Goal: Information Seeking & Learning: Stay updated

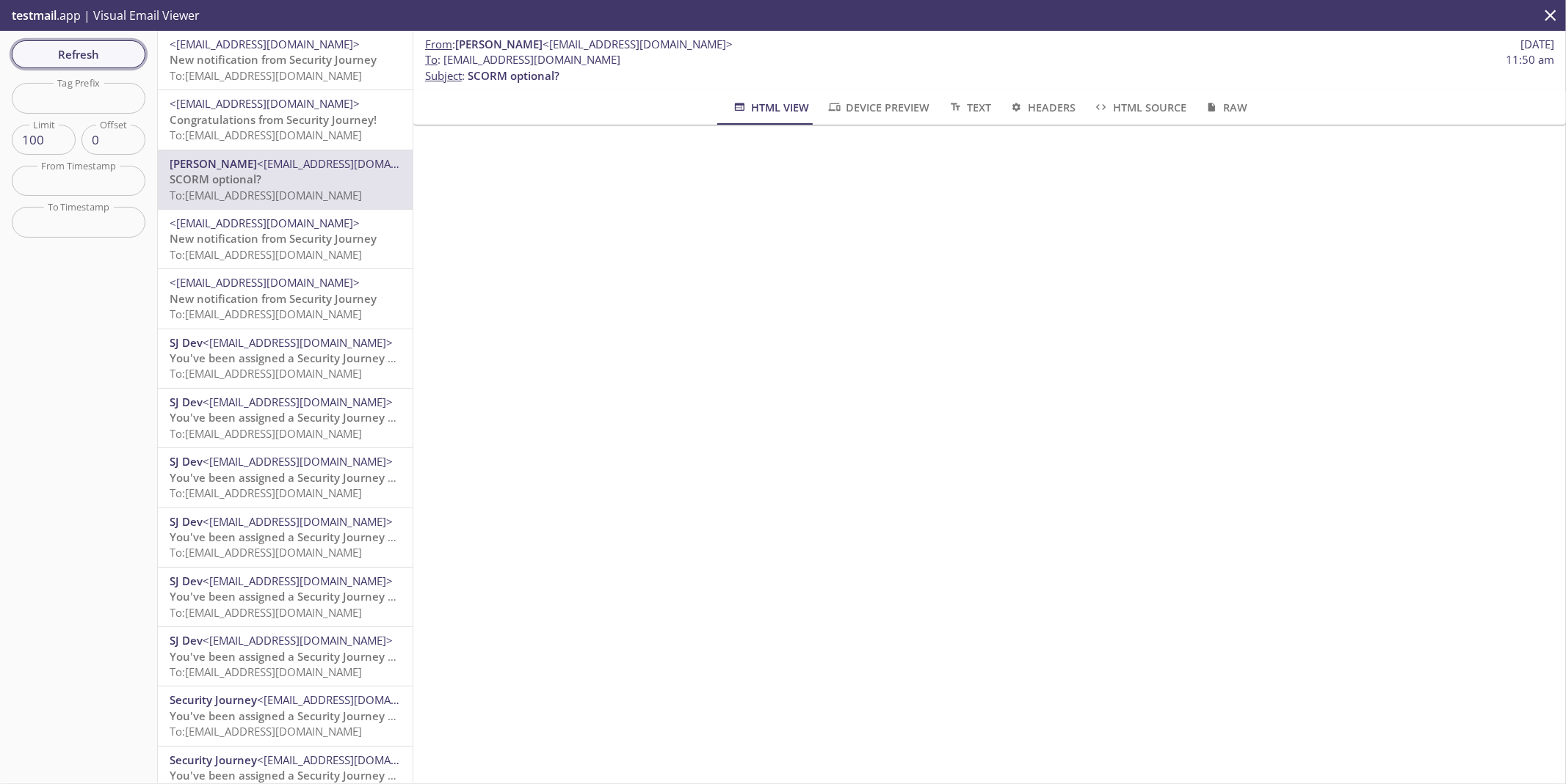
click at [74, 58] on span "Refresh" at bounding box center [78, 54] width 110 height 19
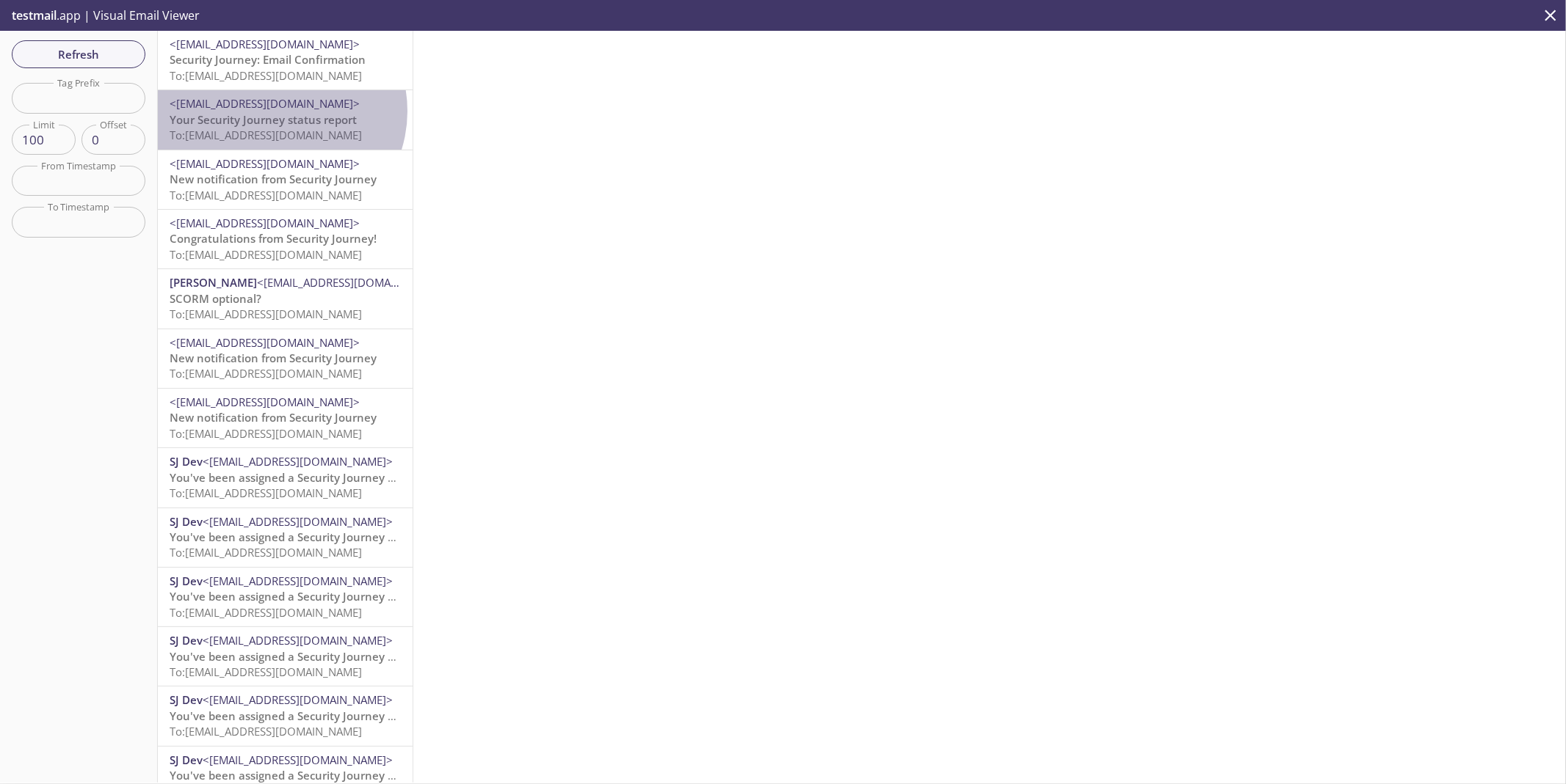
click at [279, 111] on span "<[EMAIL_ADDRESS][DOMAIN_NAME]>" at bounding box center [265, 103] width 190 height 15
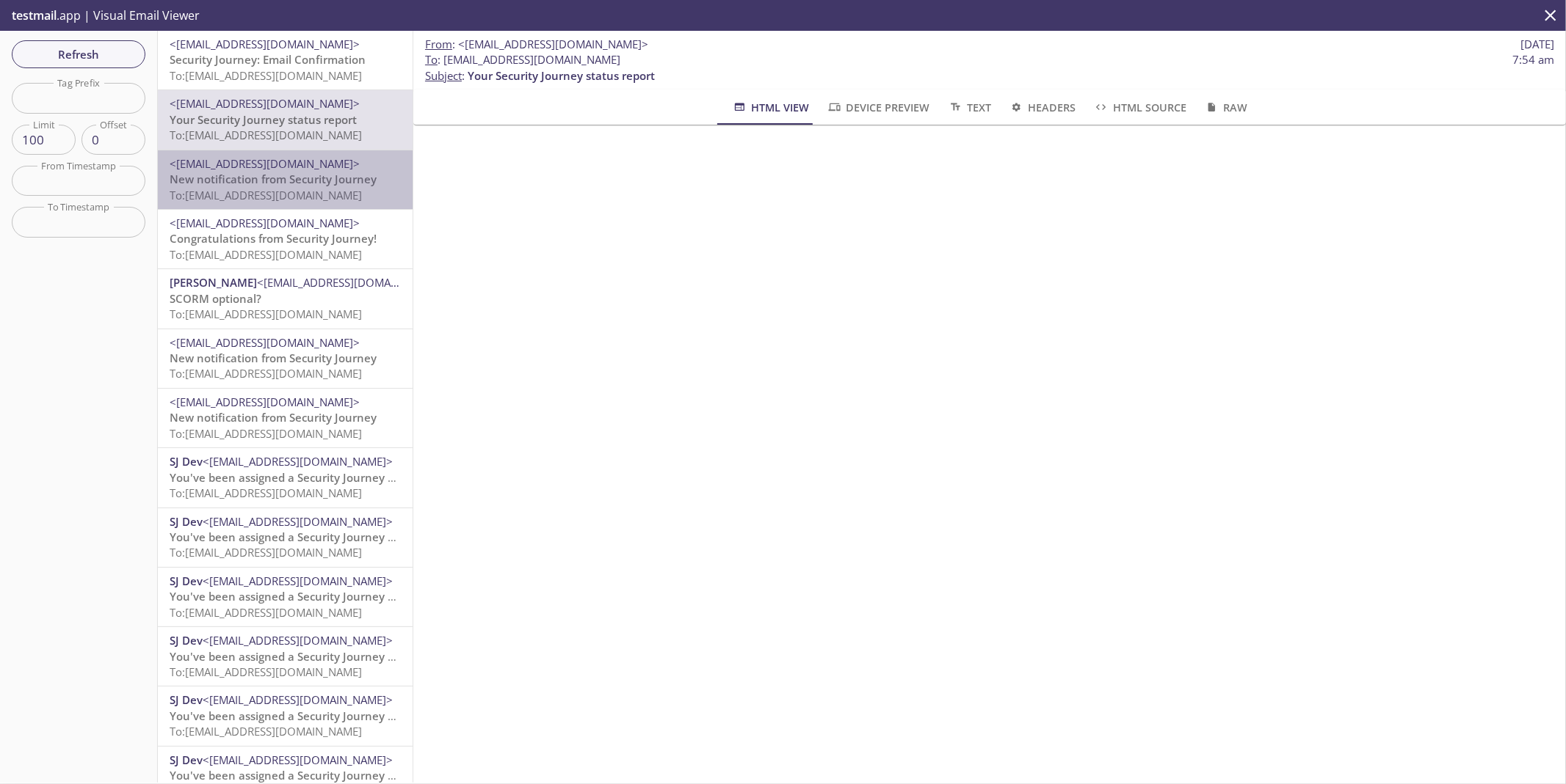
click at [290, 170] on div "<[EMAIL_ADDRESS][DOMAIN_NAME]> New notification from Security Journey To: [EMAI…" at bounding box center [285, 180] width 231 height 47
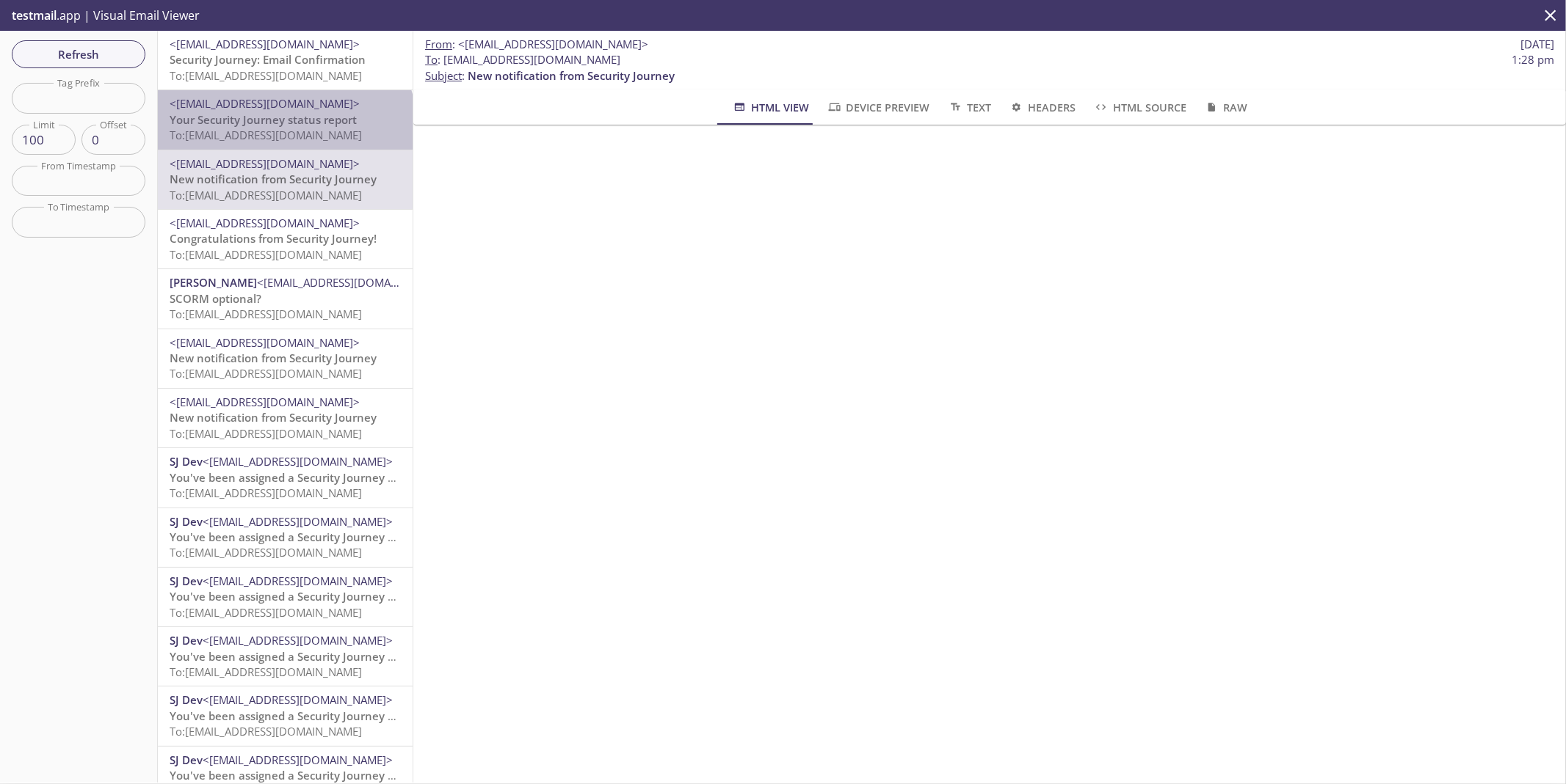
click at [284, 127] on span "To: [EMAIL_ADDRESS][DOMAIN_NAME]" at bounding box center [266, 135] width 192 height 15
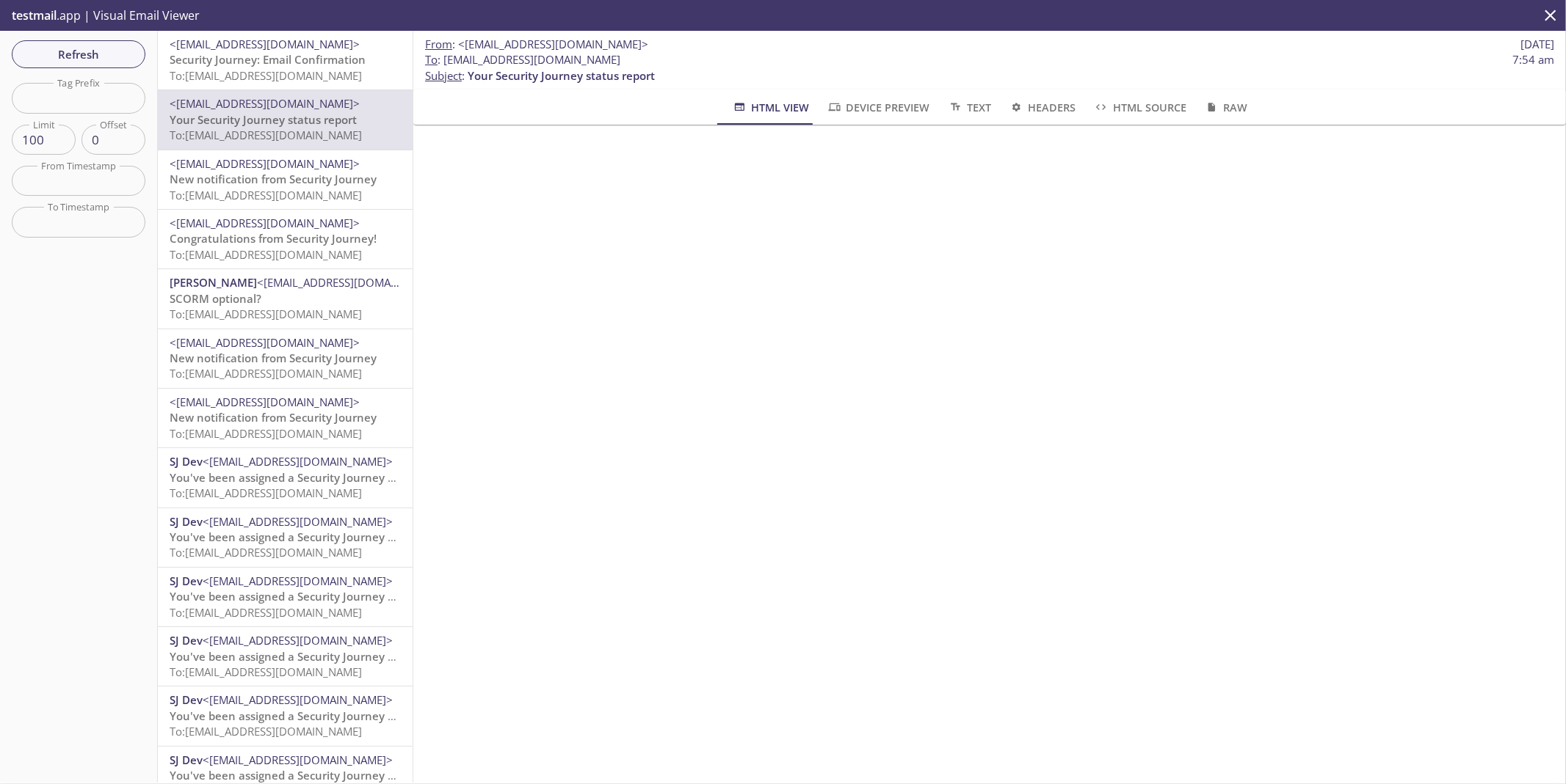
click at [283, 74] on span "To: [EMAIL_ADDRESS][DOMAIN_NAME]" at bounding box center [266, 76] width 192 height 15
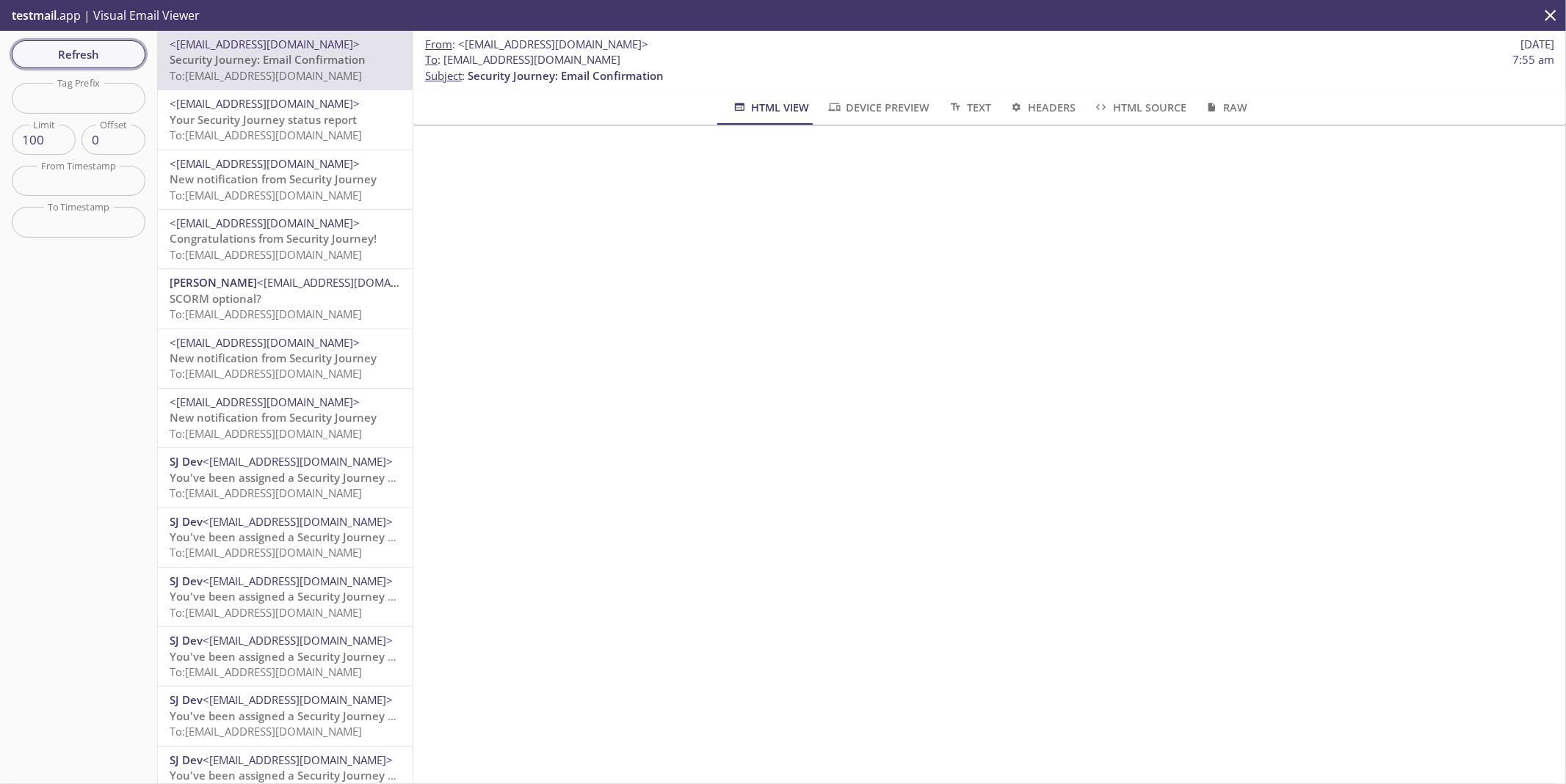
click at [100, 52] on span "Refresh" at bounding box center [78, 54] width 110 height 19
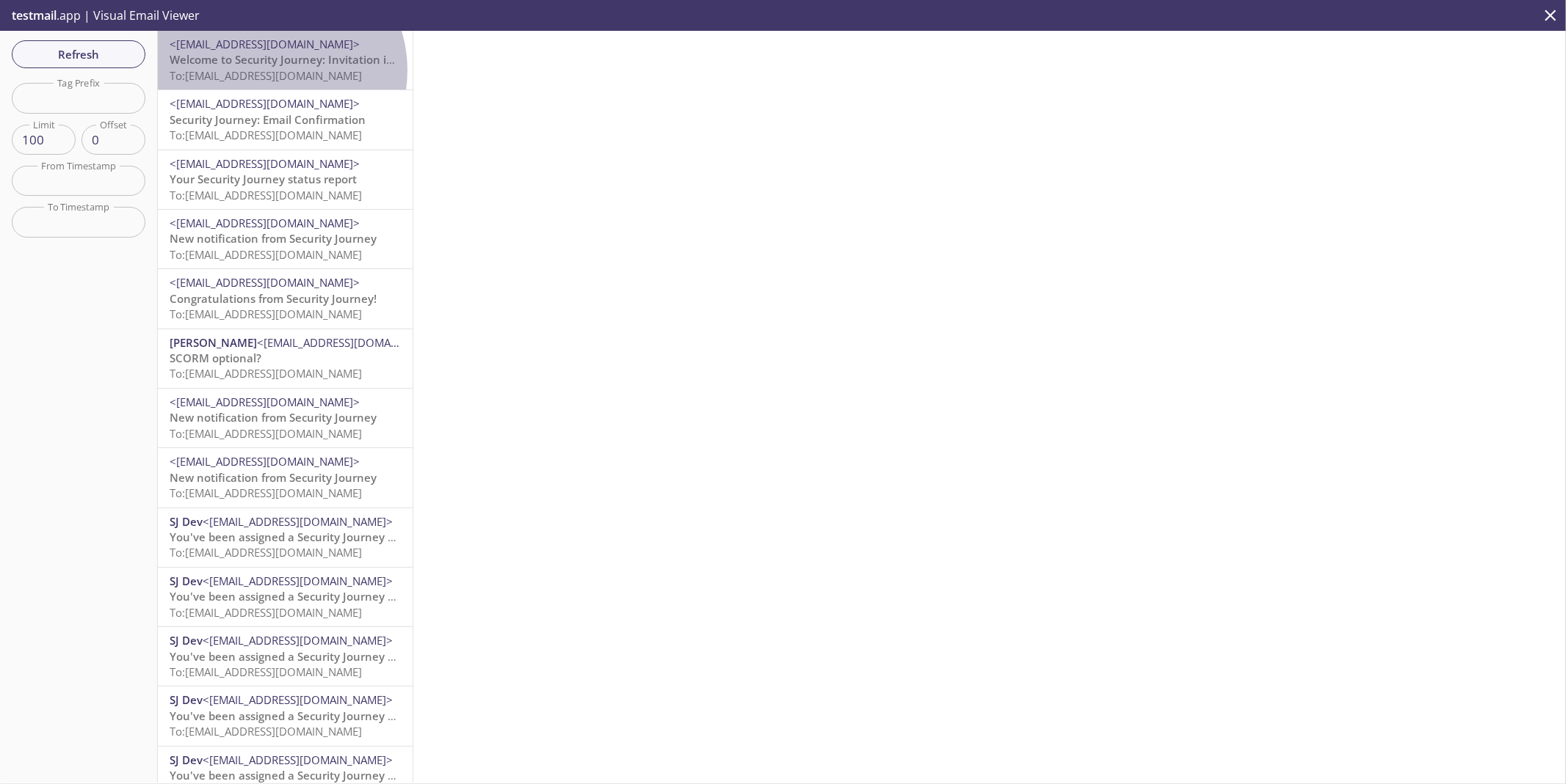
click at [269, 70] on span "To: [EMAIL_ADDRESS][DOMAIN_NAME]" at bounding box center [266, 76] width 192 height 15
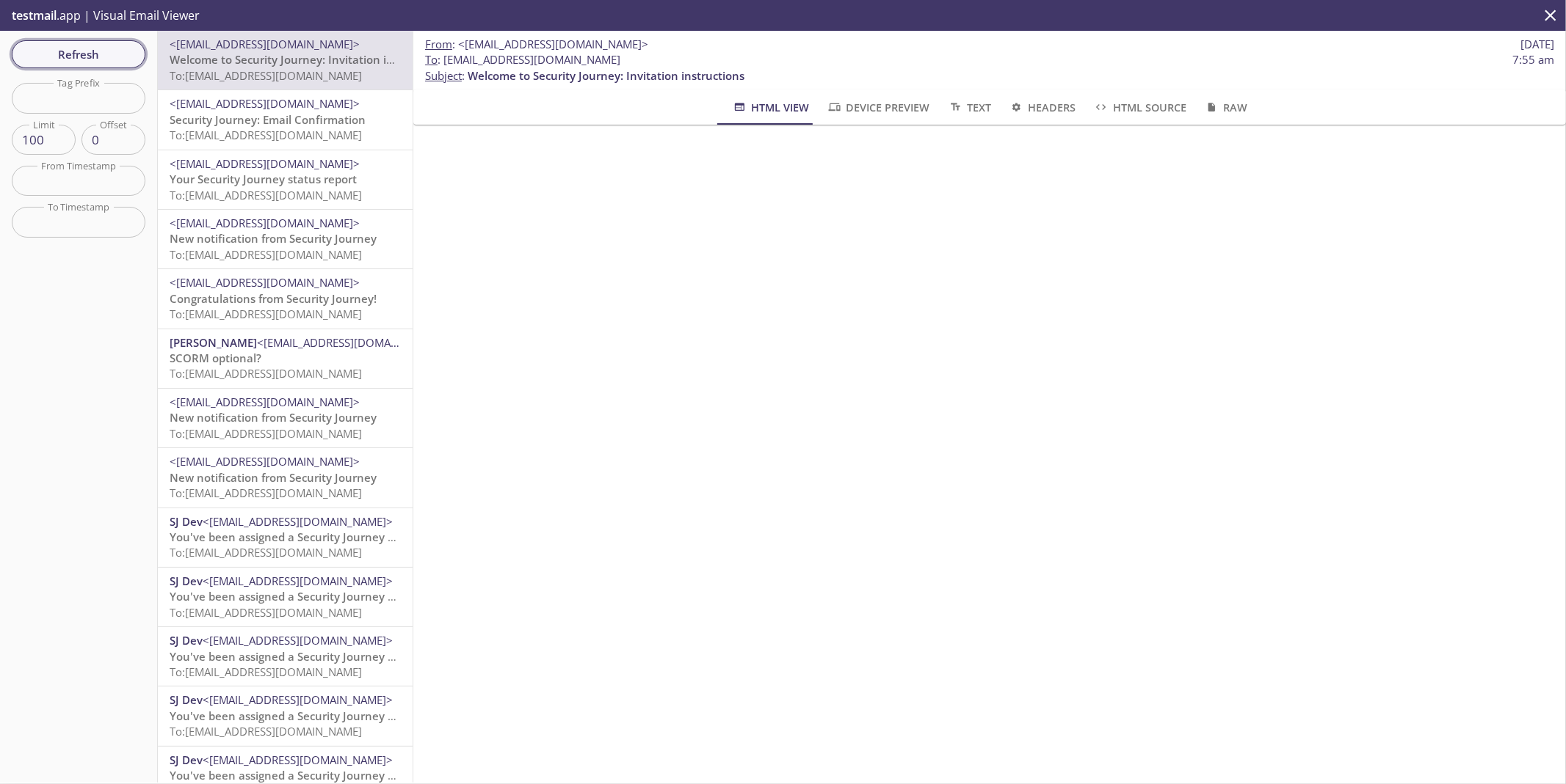
click at [128, 61] on span "Refresh" at bounding box center [78, 54] width 110 height 19
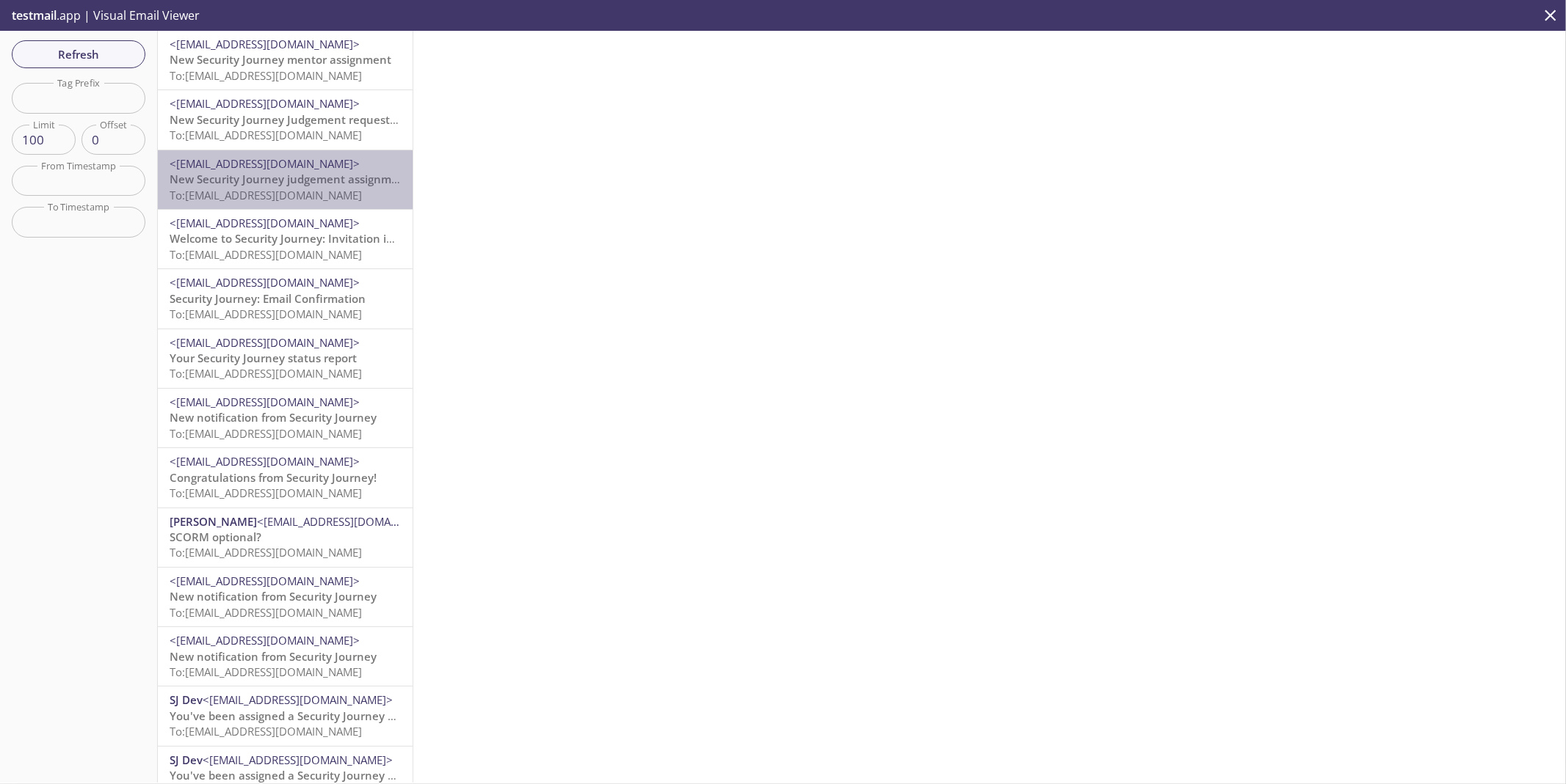
click at [330, 191] on span "To: [EMAIL_ADDRESS][DOMAIN_NAME]" at bounding box center [266, 196] width 192 height 15
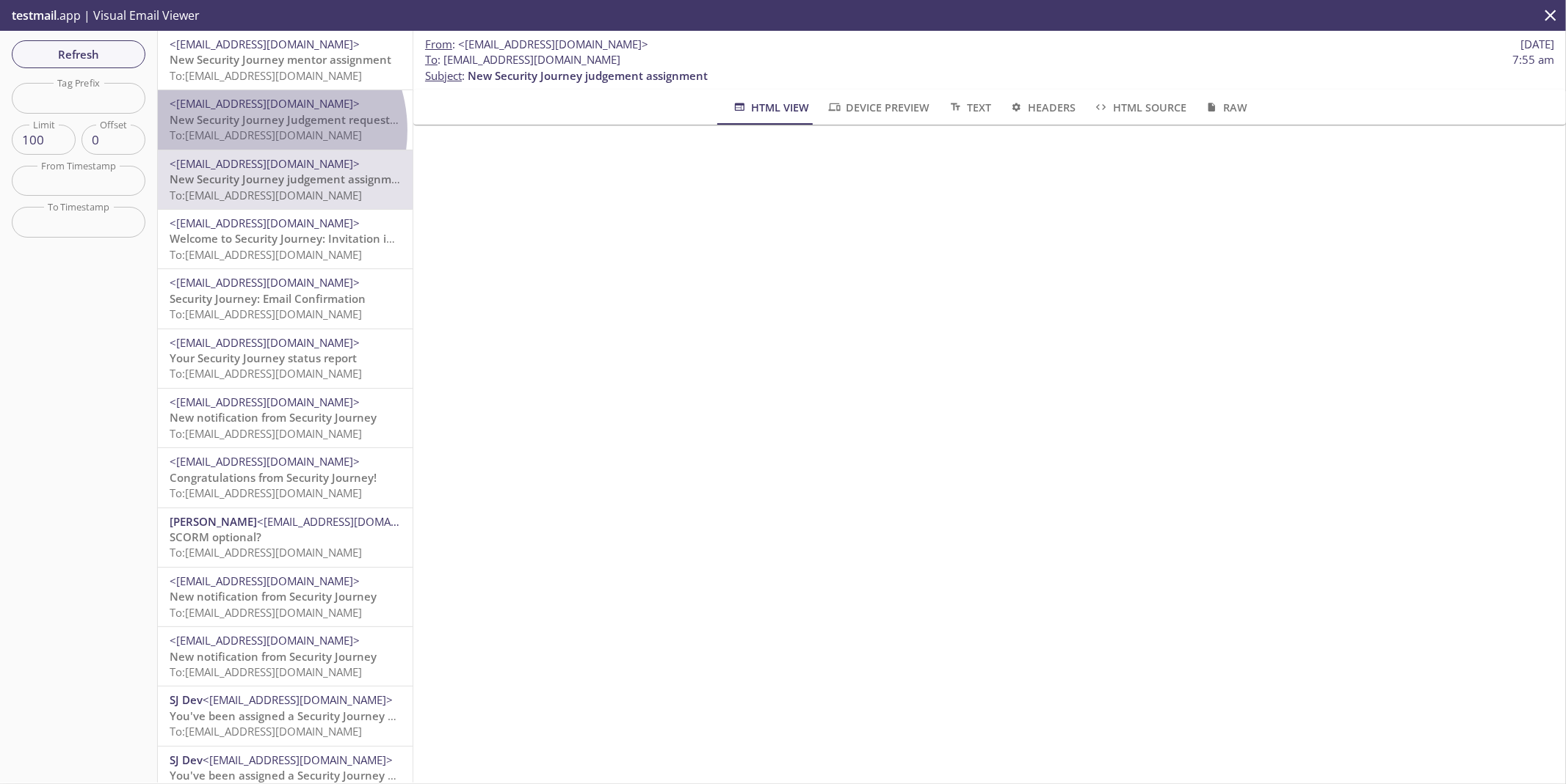
click at [259, 130] on span "To: [EMAIL_ADDRESS][DOMAIN_NAME]" at bounding box center [266, 135] width 192 height 15
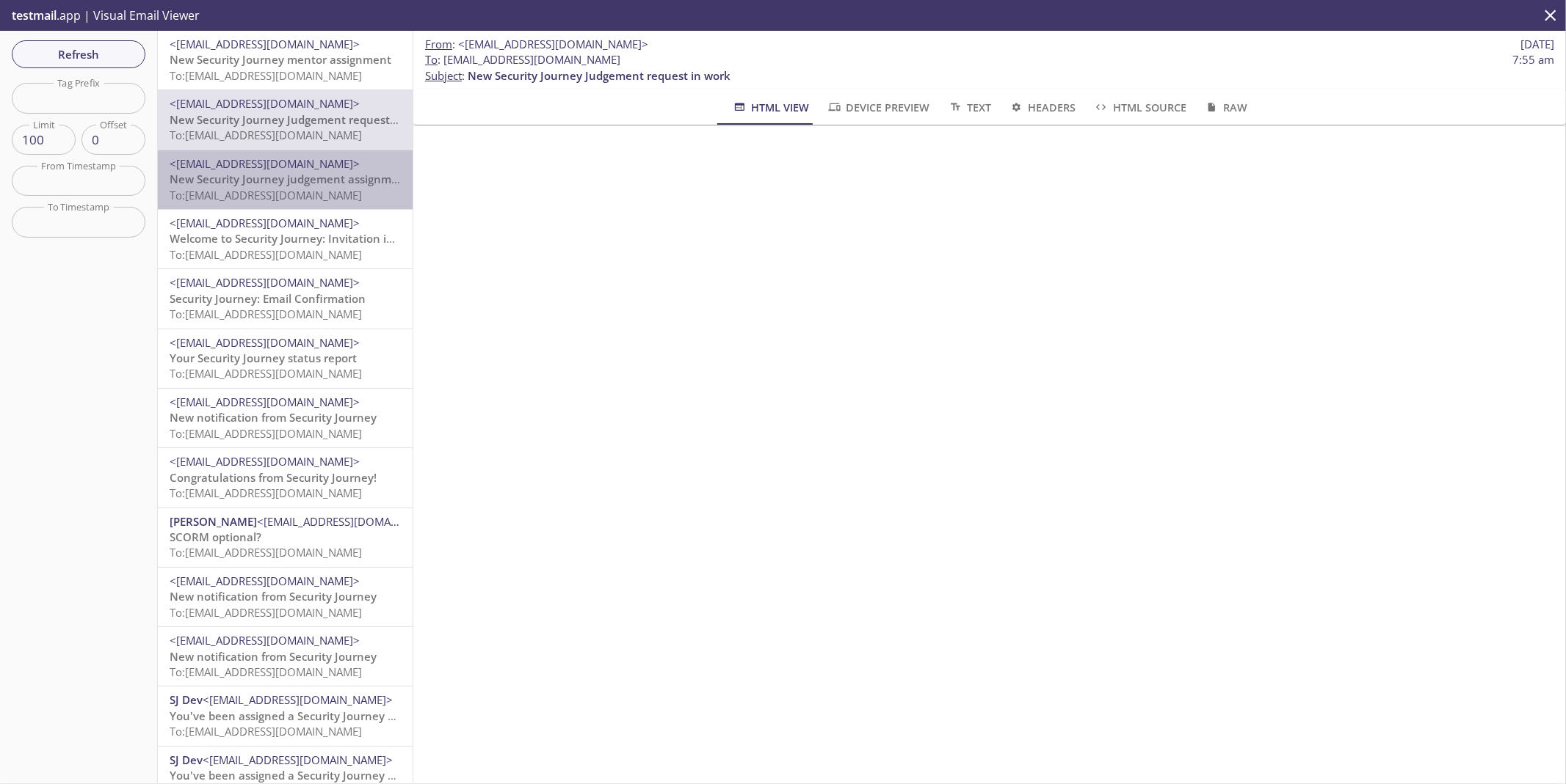
click at [290, 172] on span "New Security Journey judgement assignment" at bounding box center [290, 179] width 240 height 15
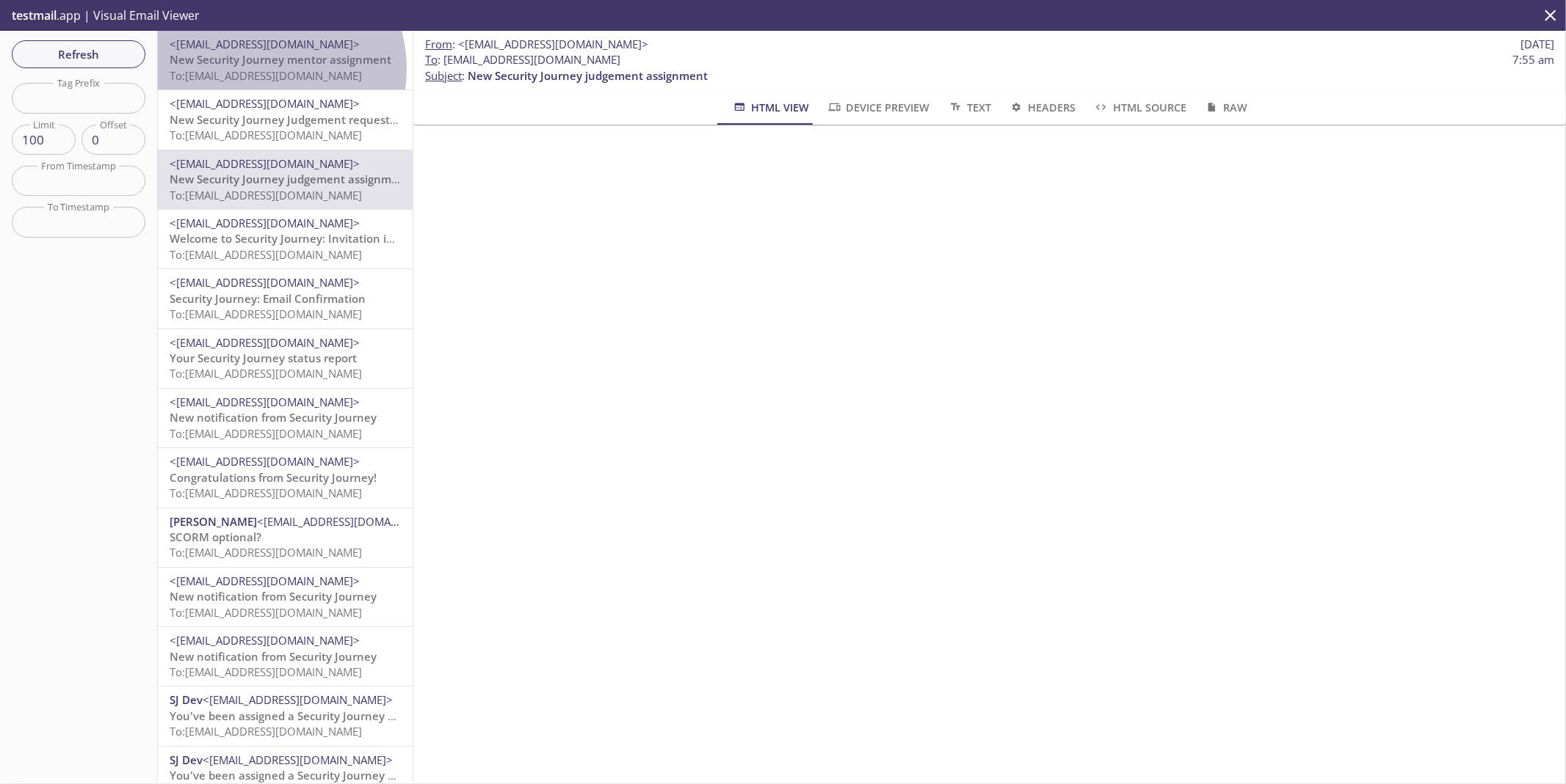
click at [258, 69] on span "To: [EMAIL_ADDRESS][DOMAIN_NAME]" at bounding box center [266, 76] width 192 height 15
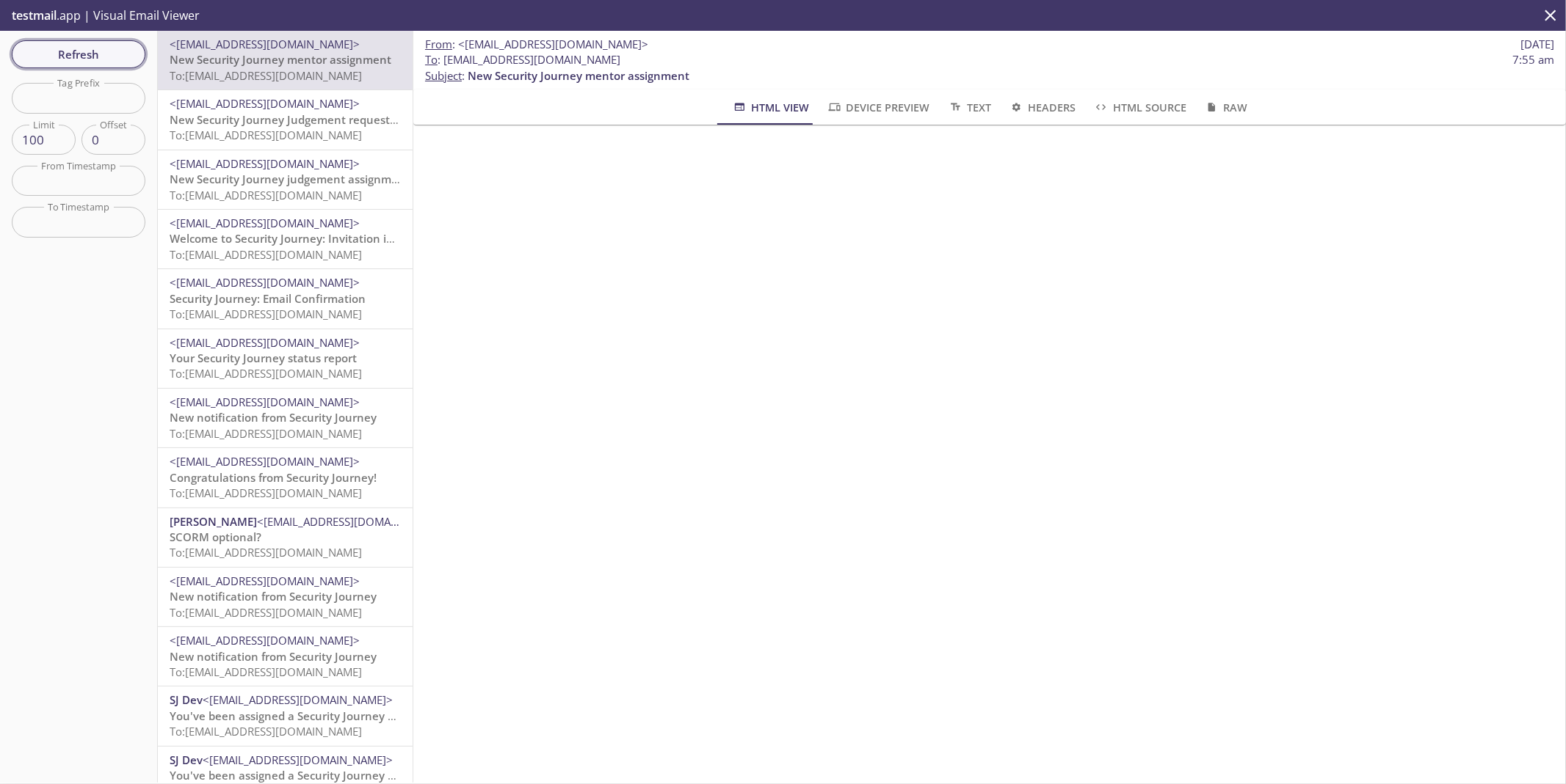
click at [112, 56] on span "Refresh" at bounding box center [78, 54] width 110 height 19
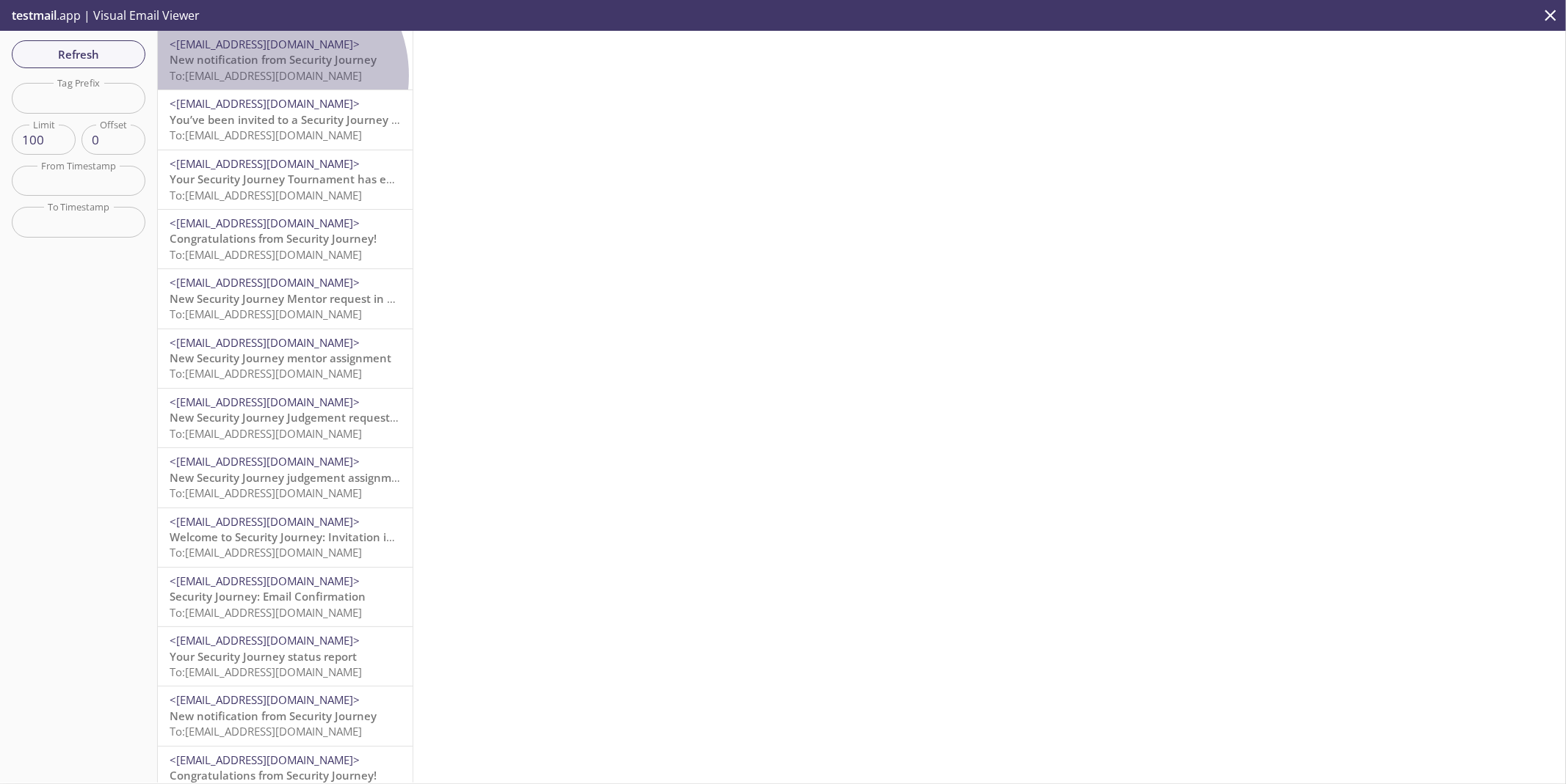
click at [271, 76] on span "To: [EMAIL_ADDRESS][DOMAIN_NAME]" at bounding box center [266, 76] width 192 height 15
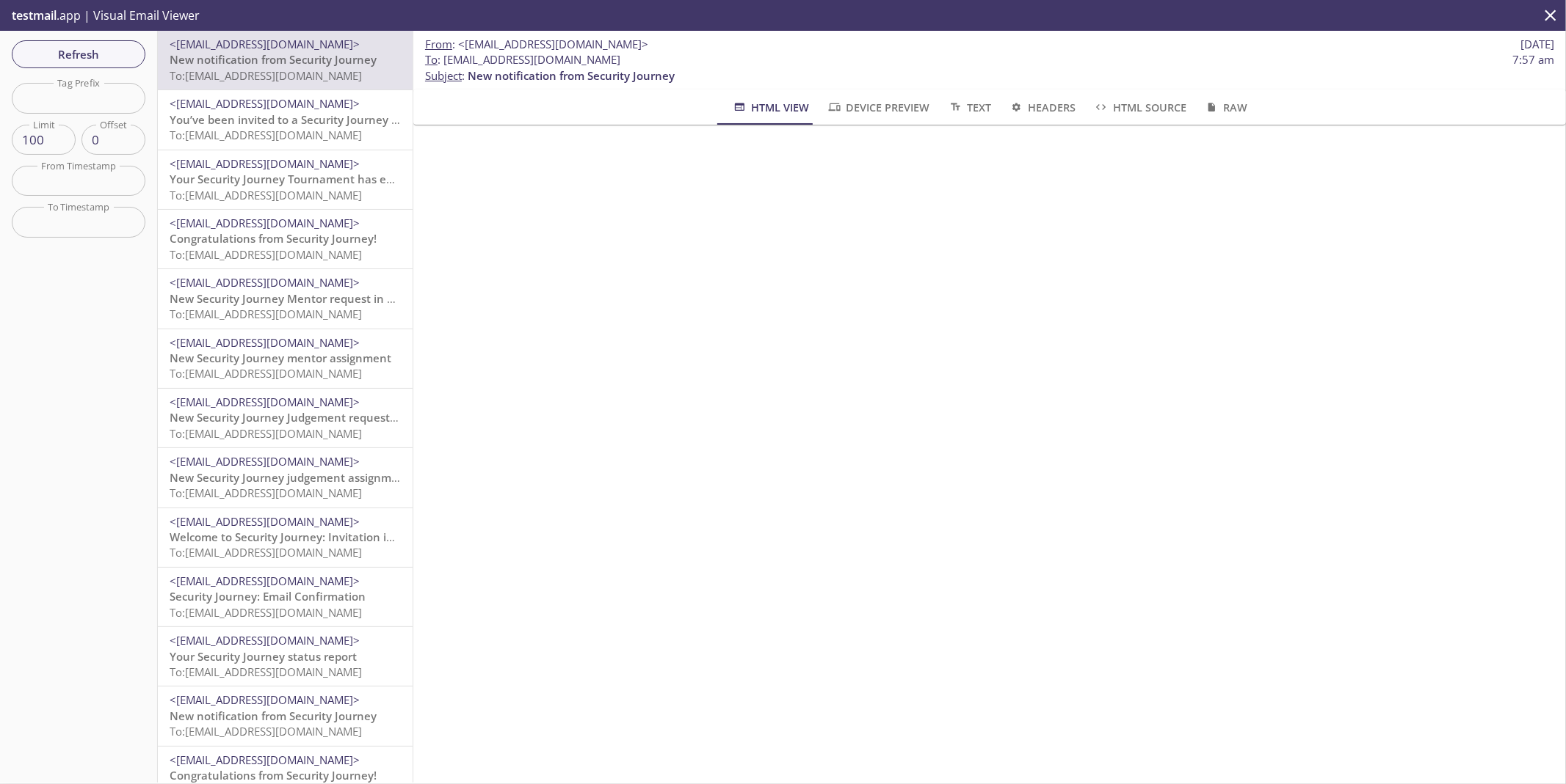
click at [276, 113] on span "You’ve been invited to a Security Journey Tournament!" at bounding box center [315, 120] width 292 height 15
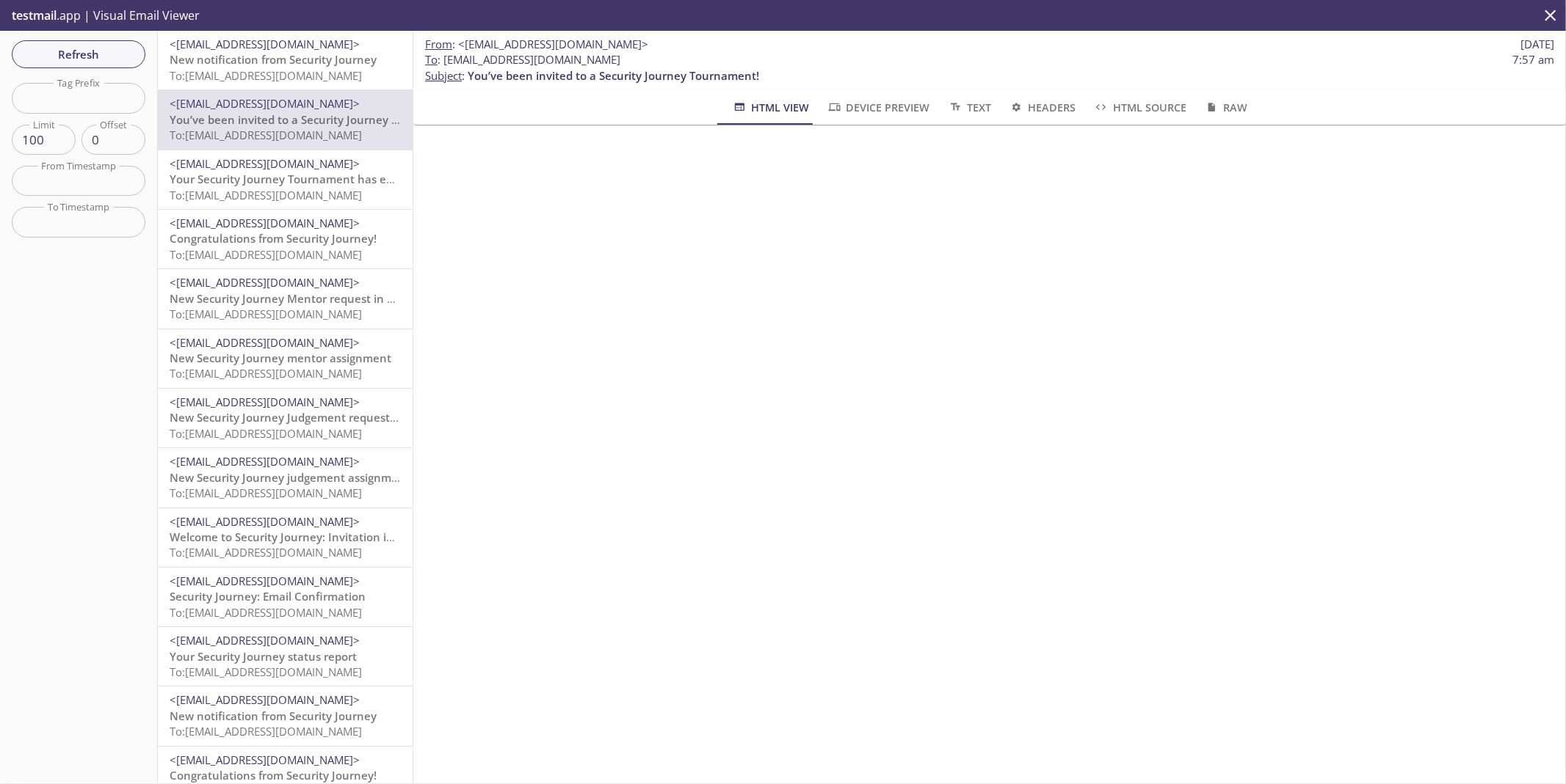
click at [279, 173] on span "Your Security Journey Tournament has ended" at bounding box center [291, 179] width 244 height 15
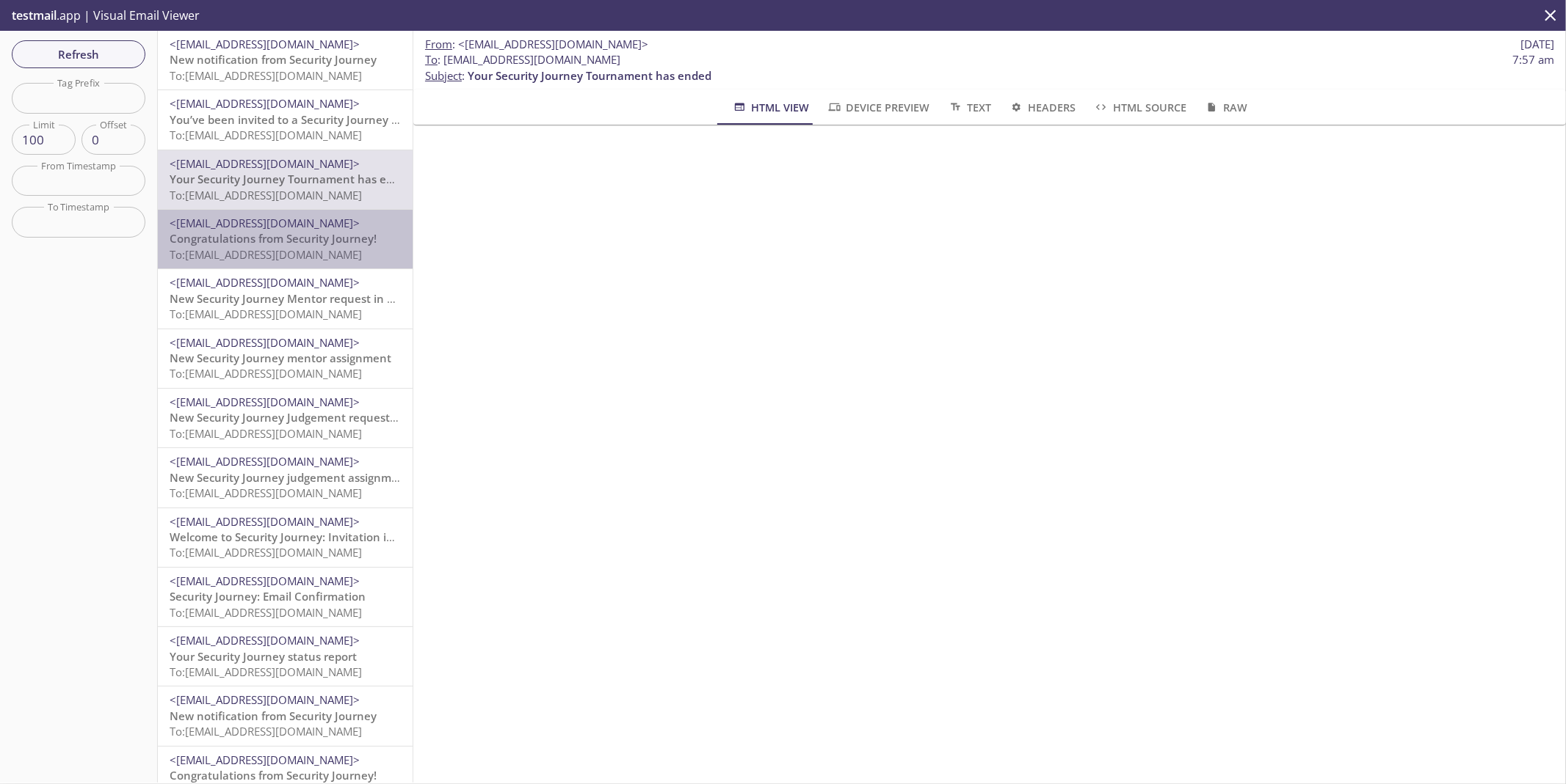
click at [295, 233] on span "Congratulations from Security Journey!" at bounding box center [273, 238] width 207 height 15
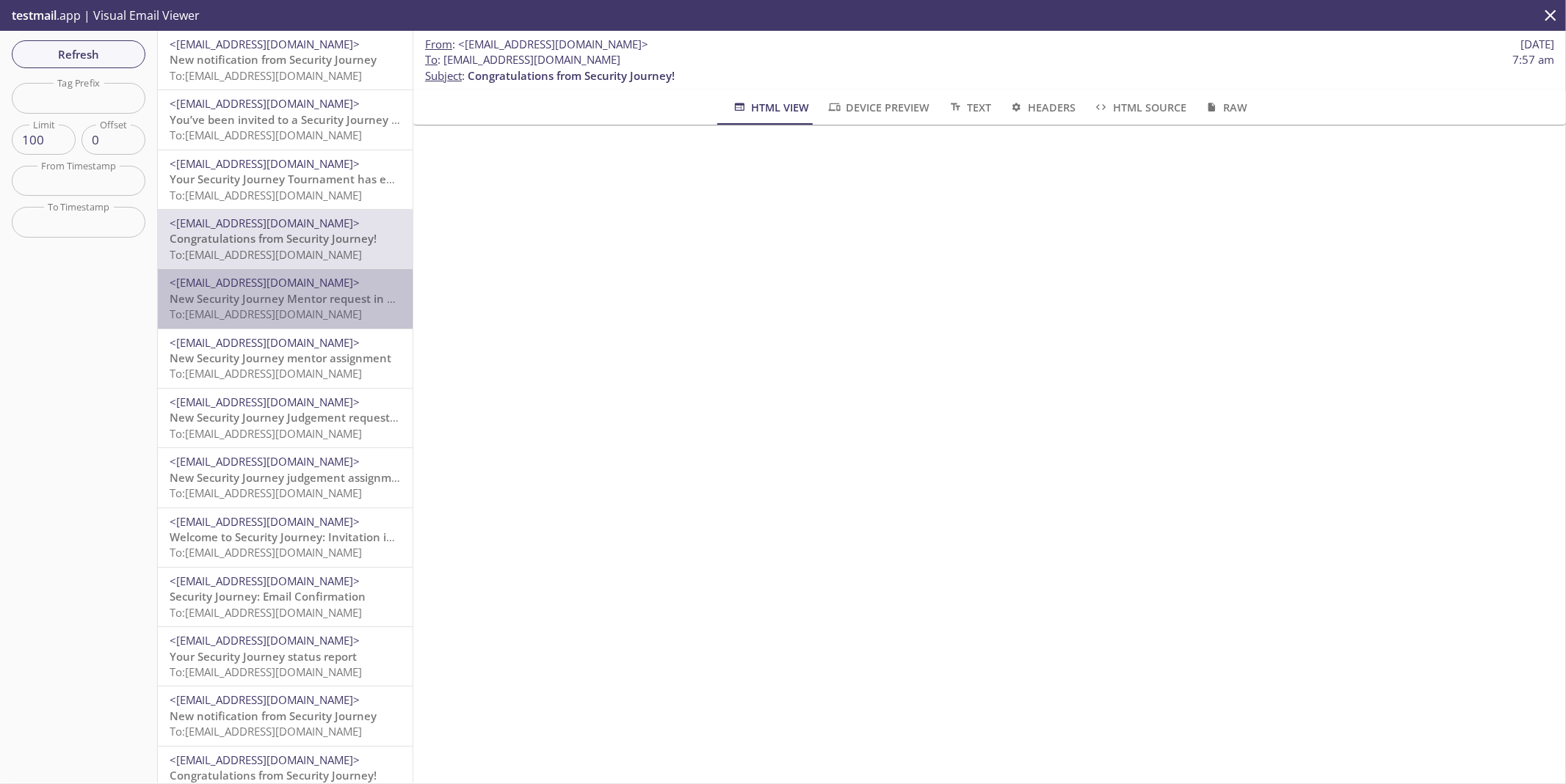
click at [321, 292] on span "New Security Journey Mentor request in work" at bounding box center [291, 299] width 244 height 15
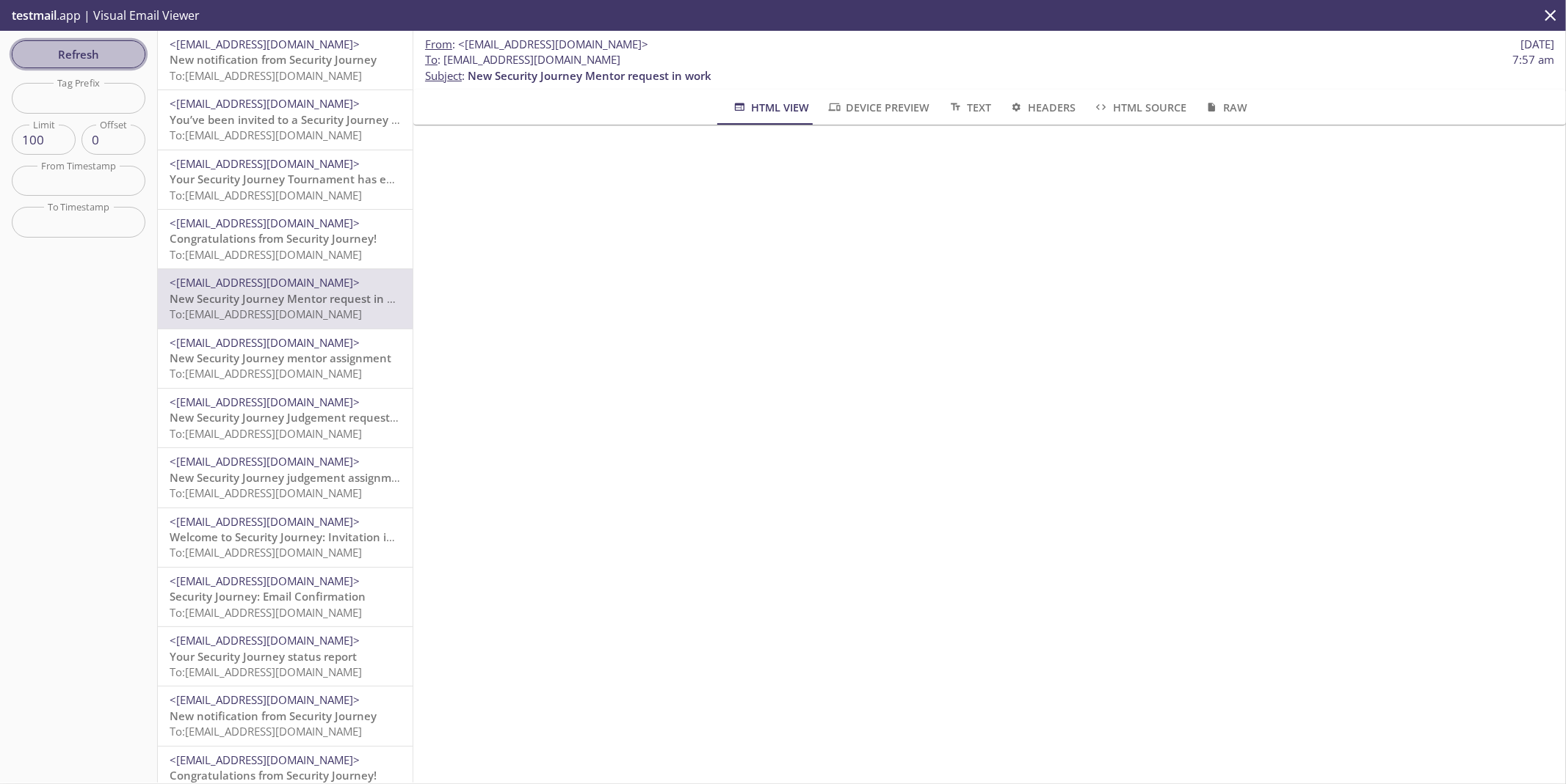
click at [100, 57] on span "Refresh" at bounding box center [78, 54] width 110 height 19
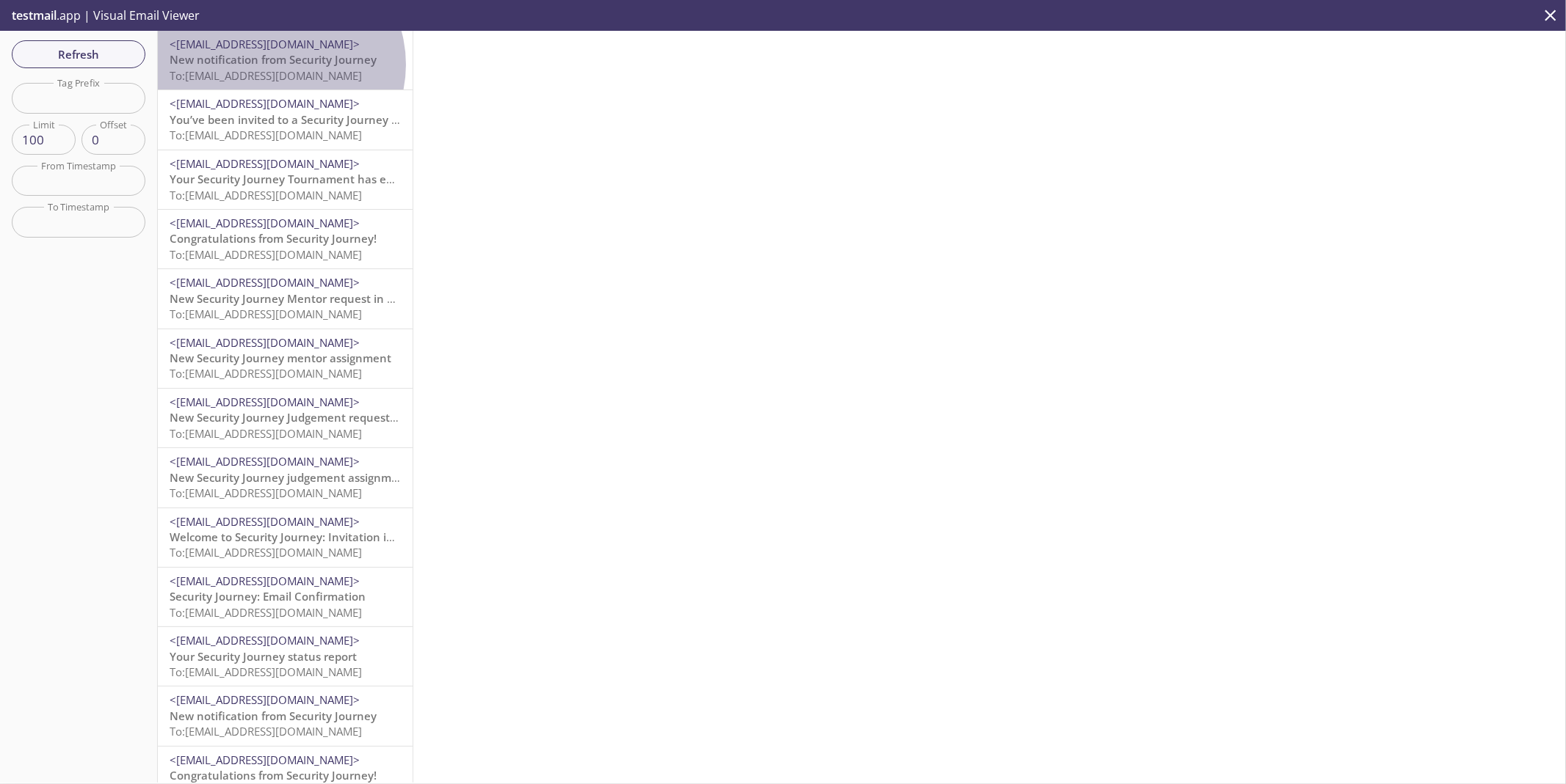
click at [278, 64] on span "New notification from Security Journey" at bounding box center [273, 60] width 207 height 15
